Goal: Task Accomplishment & Management: Use online tool/utility

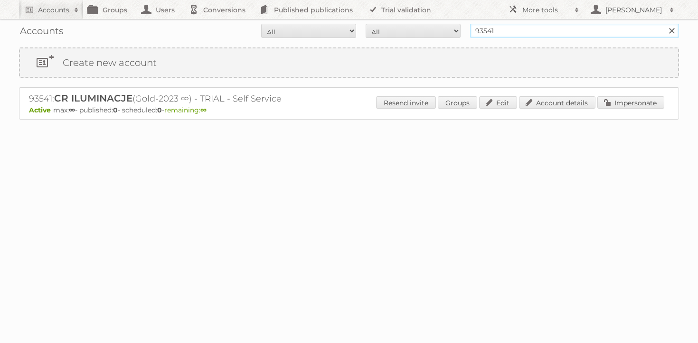
click at [534, 29] on input "93541" at bounding box center [574, 31] width 209 height 14
type input "maxroy"
click at [664, 24] on input "Search" at bounding box center [671, 31] width 14 height 14
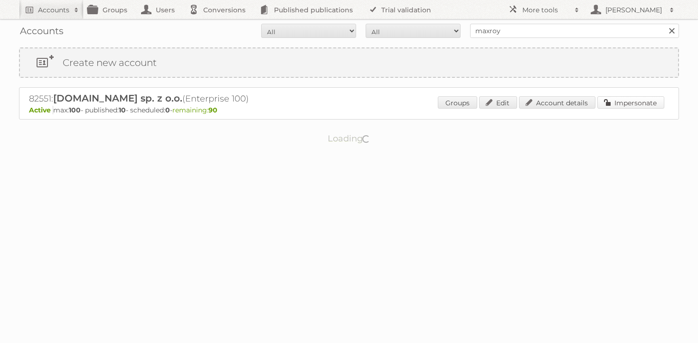
click at [625, 99] on link "Impersonate" at bounding box center [631, 102] width 67 height 12
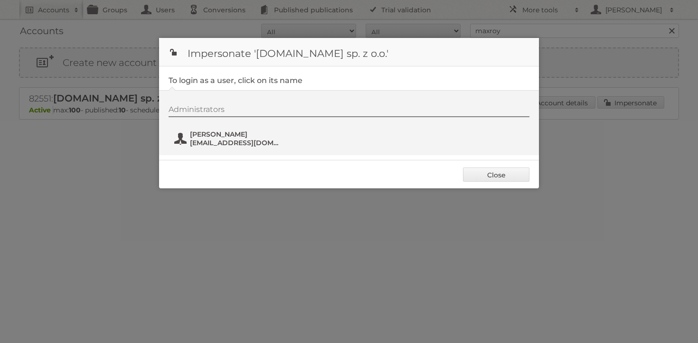
click at [232, 141] on span "[EMAIL_ADDRESS][DOMAIN_NAME]" at bounding box center [236, 143] width 92 height 9
